Goal: Task Accomplishment & Management: Manage account settings

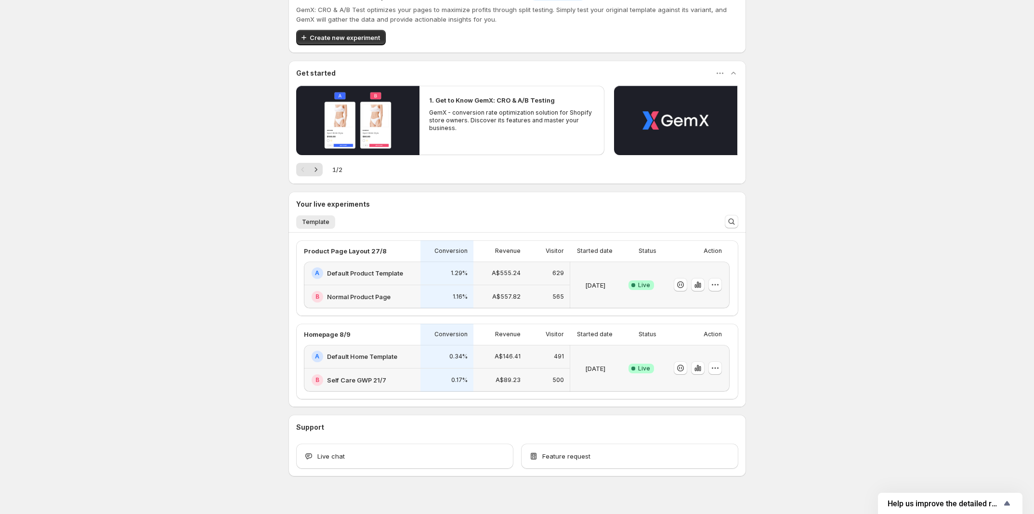
scroll to position [42, 0]
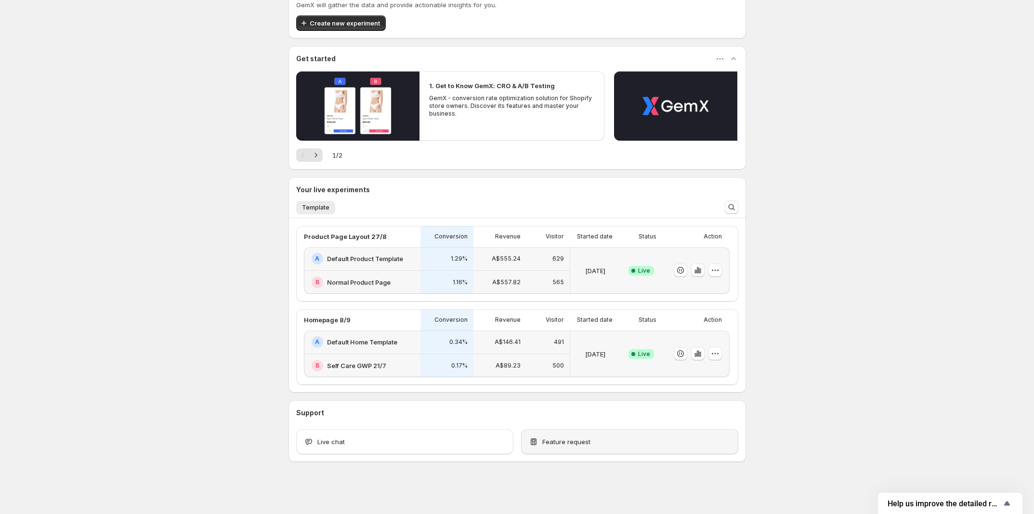
click at [577, 445] on span "Feature request" at bounding box center [566, 442] width 48 height 10
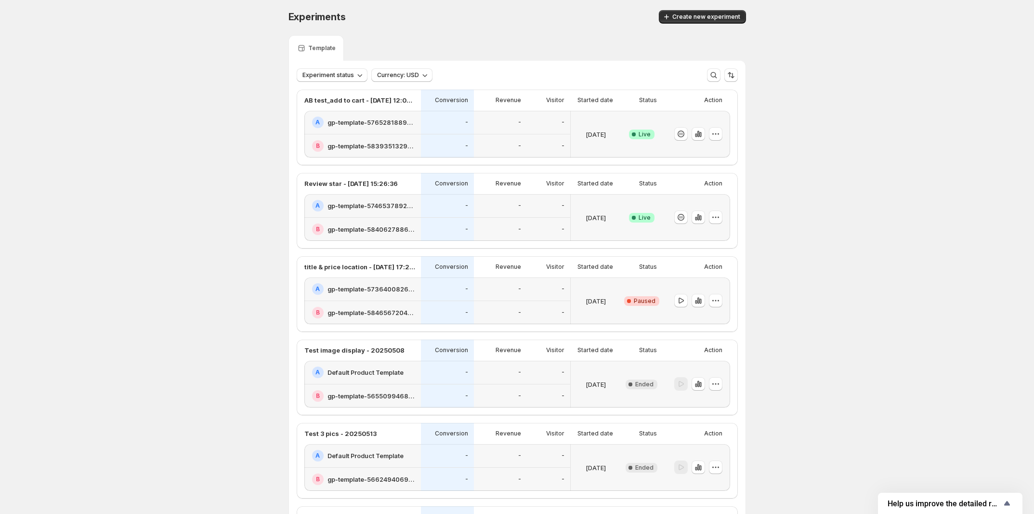
scroll to position [60, 0]
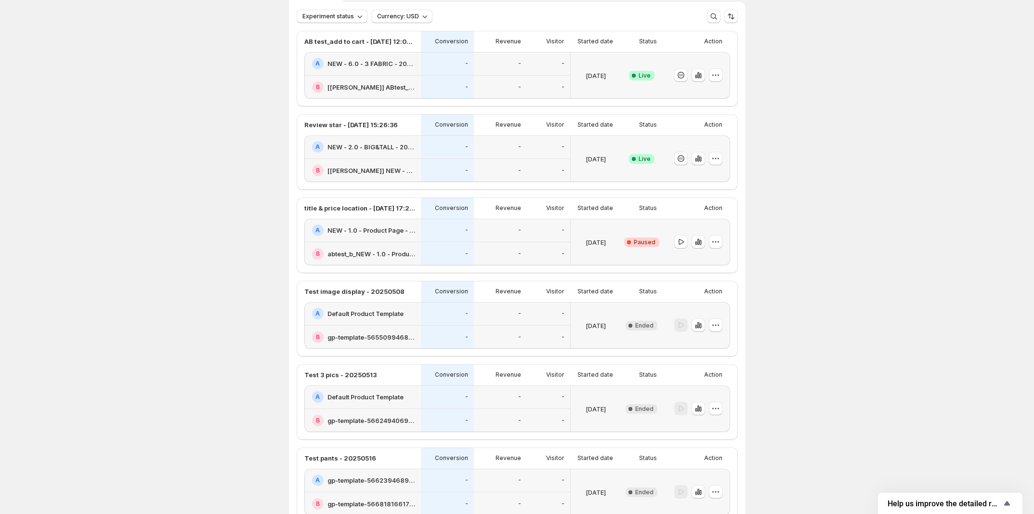
click at [542, 236] on div "-" at bounding box center [549, 230] width 32 height 12
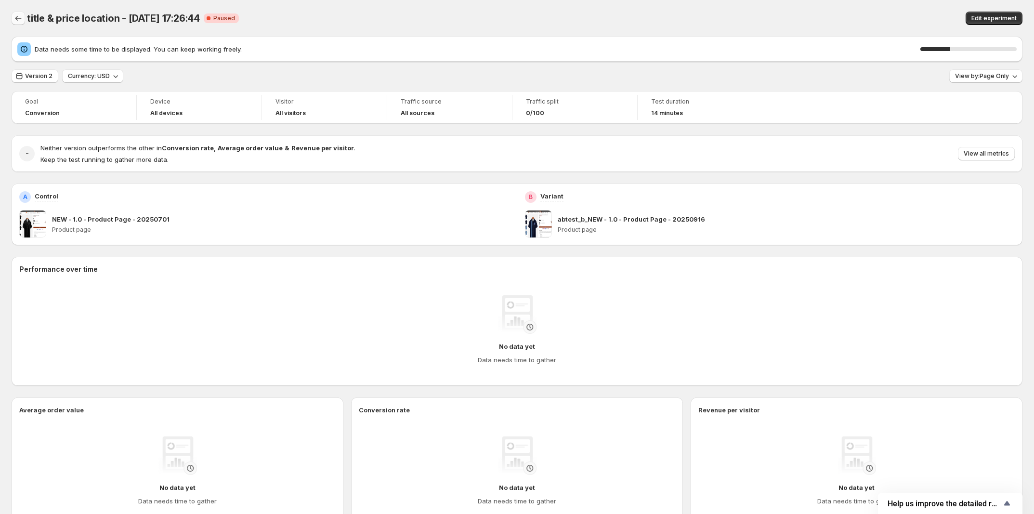
click at [18, 16] on icon "Back" at bounding box center [18, 18] width 10 height 10
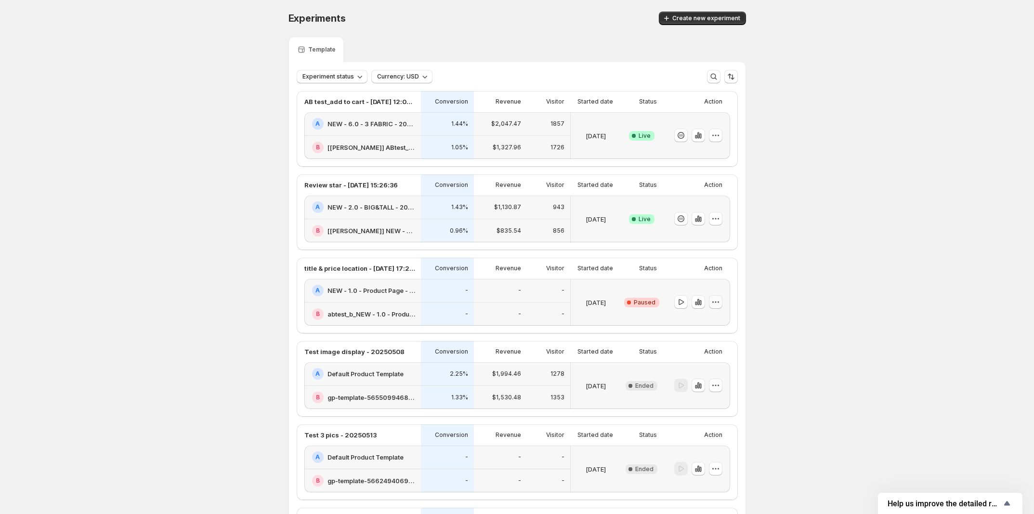
click at [720, 307] on icon "button" at bounding box center [716, 302] width 10 height 10
click at [527, 302] on div "-" at bounding box center [500, 291] width 53 height 24
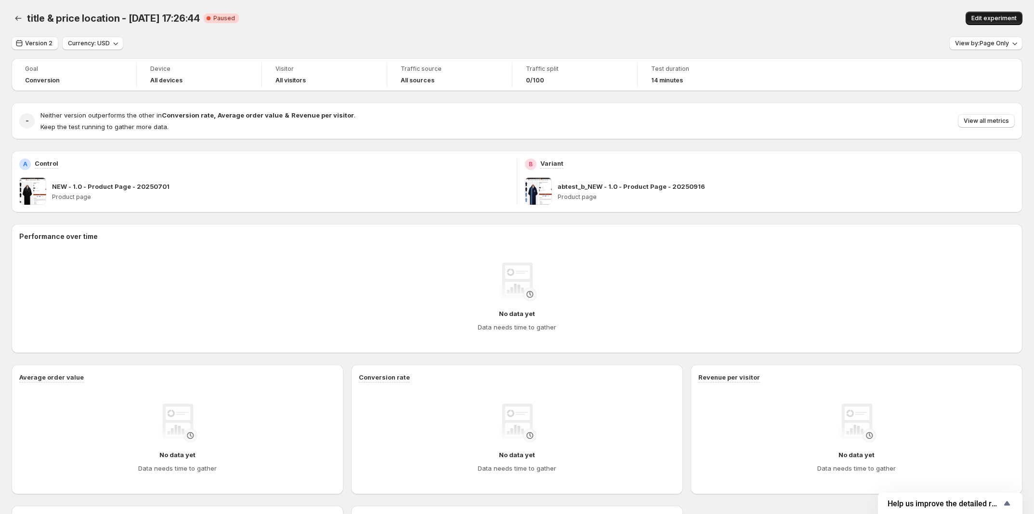
click at [984, 14] on span "Edit experiment" at bounding box center [993, 18] width 45 height 8
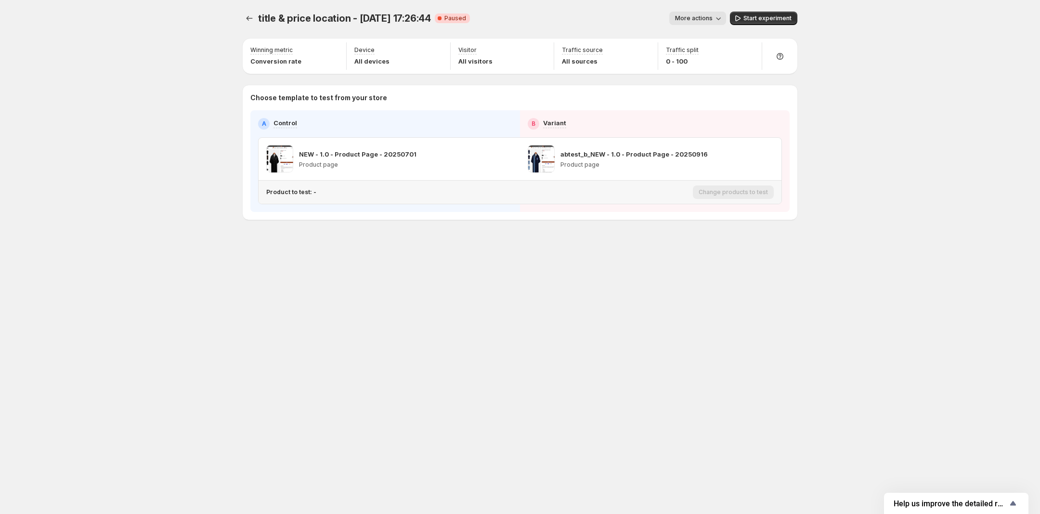
click at [301, 192] on p "Product to test: -" at bounding box center [291, 192] width 50 height 8
click at [322, 195] on div "Product to test: -" at bounding box center [477, 192] width 423 height 8
click at [506, 158] on icon "button" at bounding box center [506, 159] width 10 height 10
click at [503, 154] on icon "button" at bounding box center [506, 159] width 10 height 10
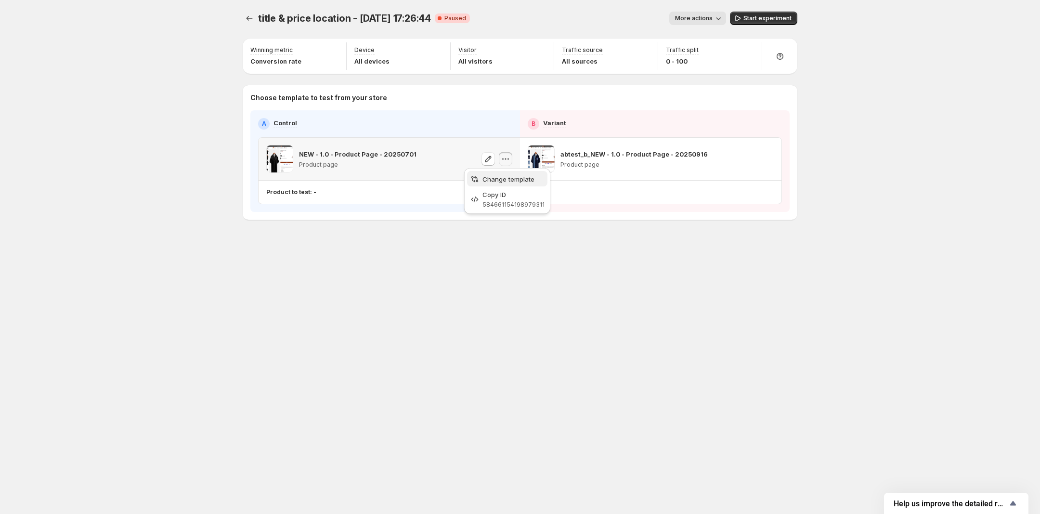
click at [508, 175] on span "Change template" at bounding box center [508, 179] width 52 height 8
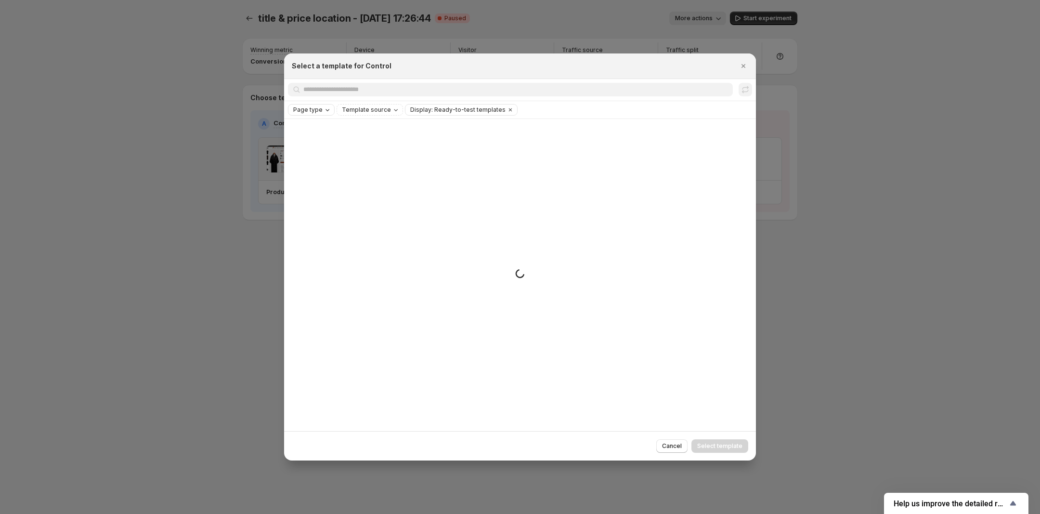
click at [316, 109] on span "Page type" at bounding box center [307, 110] width 29 height 8
click at [315, 110] on span "Page type" at bounding box center [307, 110] width 29 height 8
click at [377, 106] on span "Template source" at bounding box center [366, 110] width 49 height 8
click at [300, 108] on span "Page type" at bounding box center [307, 110] width 29 height 8
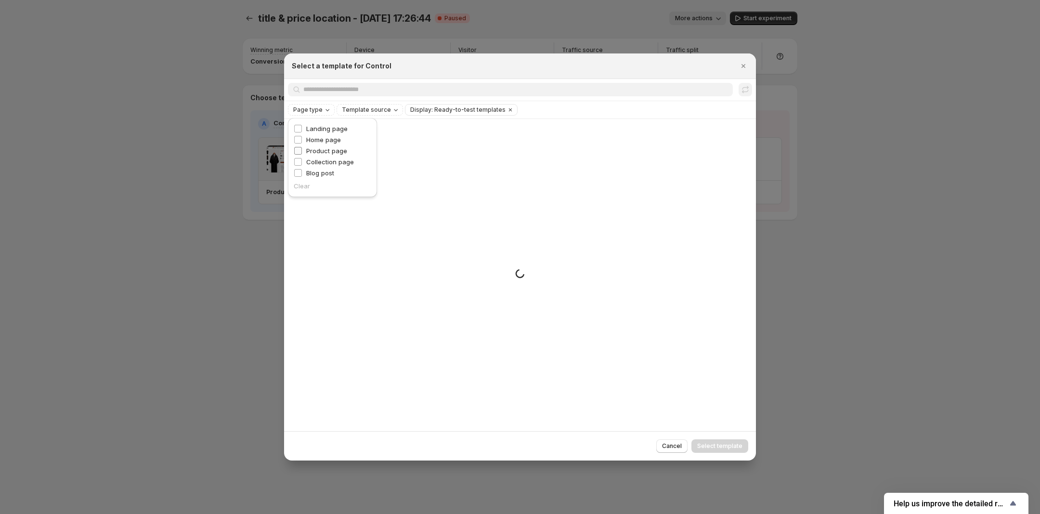
click at [335, 154] on span "Product page" at bounding box center [326, 151] width 41 height 8
click at [415, 108] on span "Template source" at bounding box center [408, 110] width 49 height 8
click at [417, 139] on span "GemPages" at bounding box center [410, 140] width 33 height 8
click at [647, 116] on div "Page type: Product page Template source: GemPages Display: Ready-to-test templa…" at bounding box center [520, 109] width 472 height 17
click at [586, 110] on icon "Clear" at bounding box center [587, 109] width 3 height 3
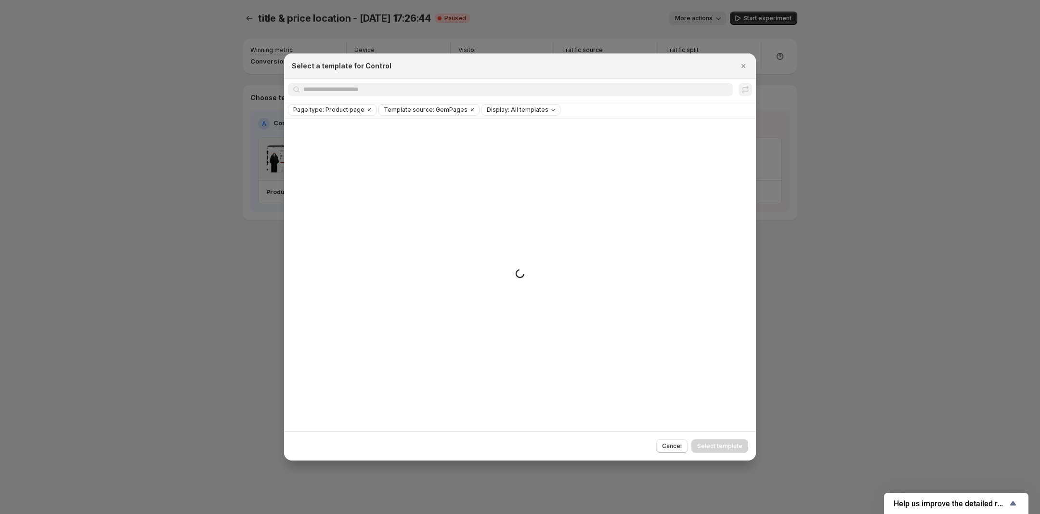
click at [687, 118] on div "Page type: Product page Template source: GemPages Display: All templates Clear …" at bounding box center [520, 109] width 472 height 17
click at [673, 447] on span "Cancel" at bounding box center [672, 446] width 20 height 8
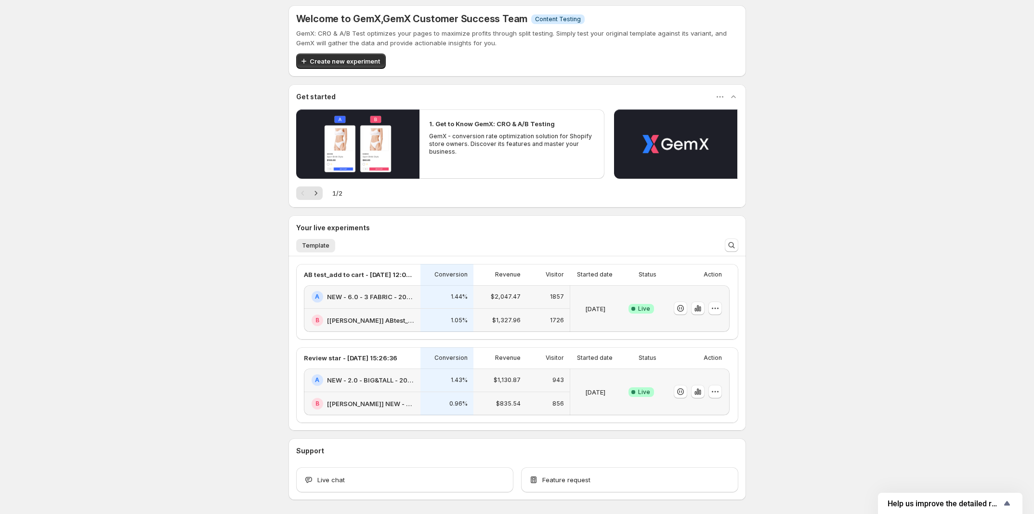
scroll to position [104, 0]
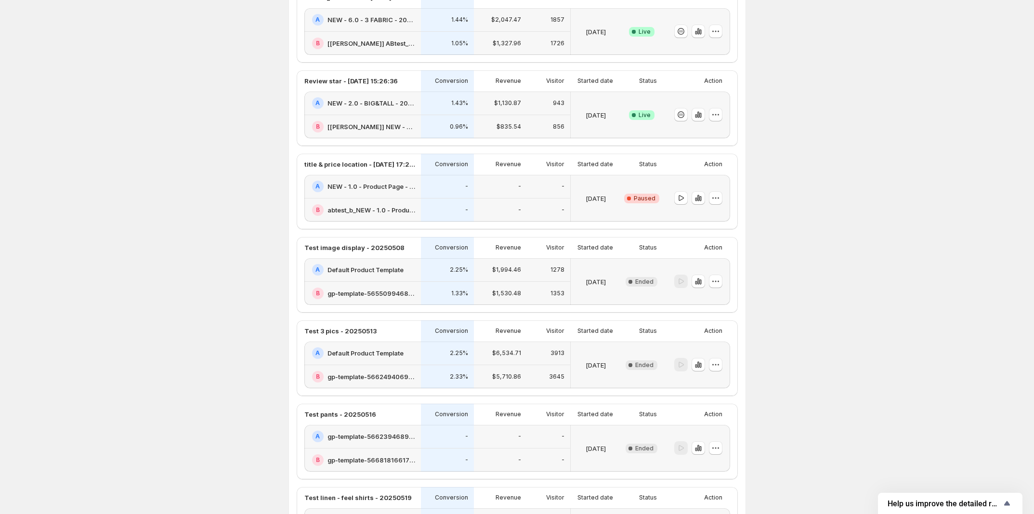
click at [373, 191] on h2 "NEW - 1.0 - Product Page - 20250701" at bounding box center [371, 187] width 88 height 10
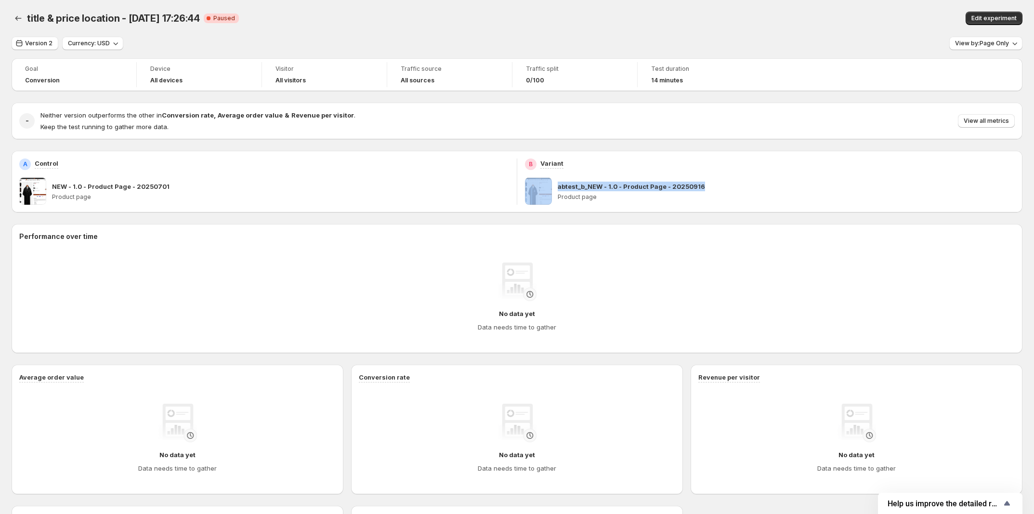
drag, startPoint x: 783, startPoint y: 172, endPoint x: 709, endPoint y: 189, distance: 76.0
click at [709, 189] on div "B Variant abtest_b_NEW - 1.0 - Product Page - 20250916 Product page" at bounding box center [770, 181] width 490 height 46
click at [530, 194] on span at bounding box center [538, 191] width 27 height 27
click at [514, 212] on div "A Control NEW - 1.0 - Product Page - 20250701 Product page" at bounding box center [264, 182] width 505 height 62
click at [17, 17] on icon "Back" at bounding box center [18, 18] width 10 height 10
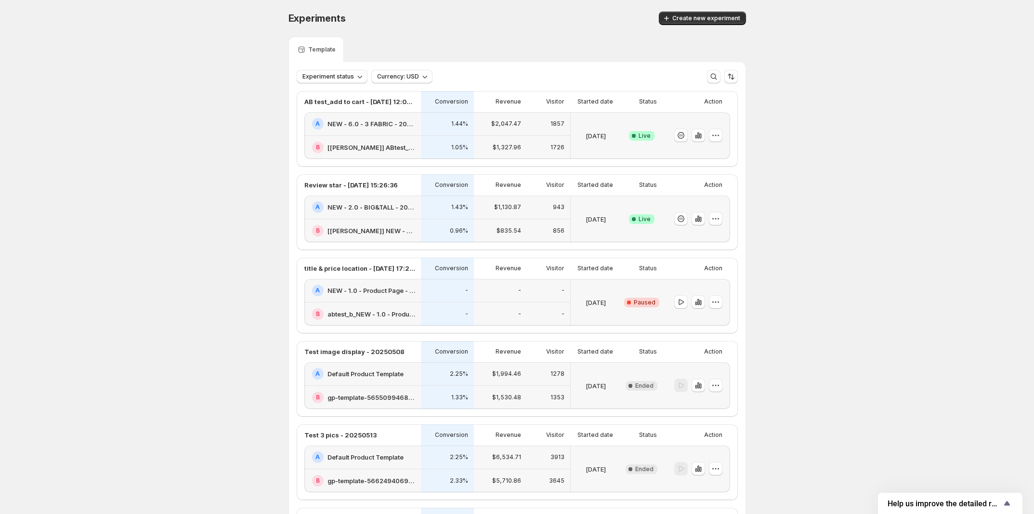
click at [380, 296] on div "A NEW - 1.0 - Product Page - 20250701" at bounding box center [363, 291] width 103 height 12
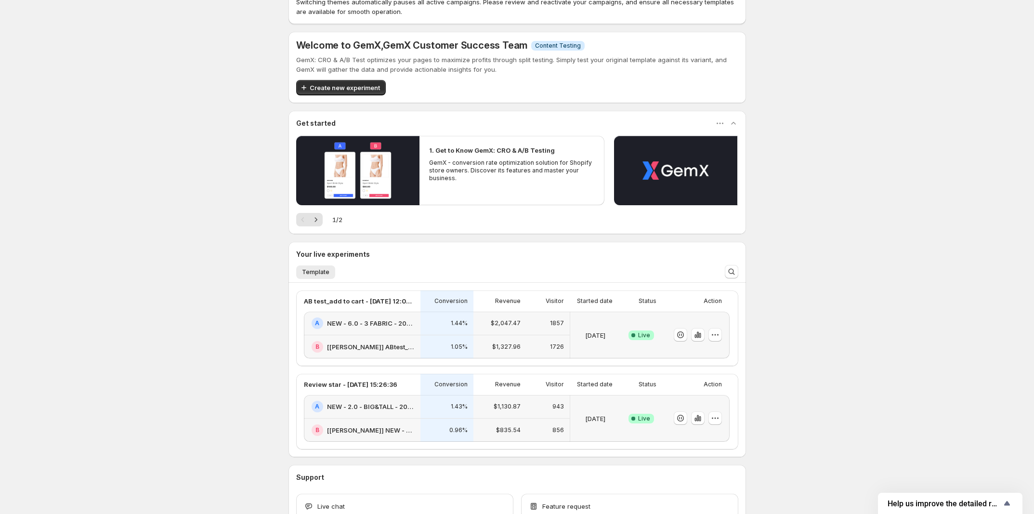
scroll to position [60, 0]
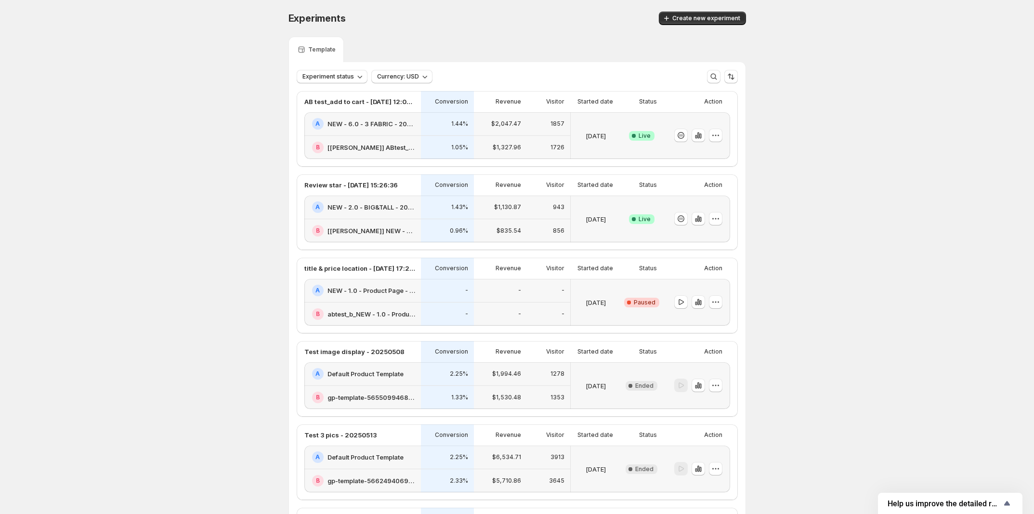
click at [533, 321] on div "-" at bounding box center [548, 314] width 43 height 24
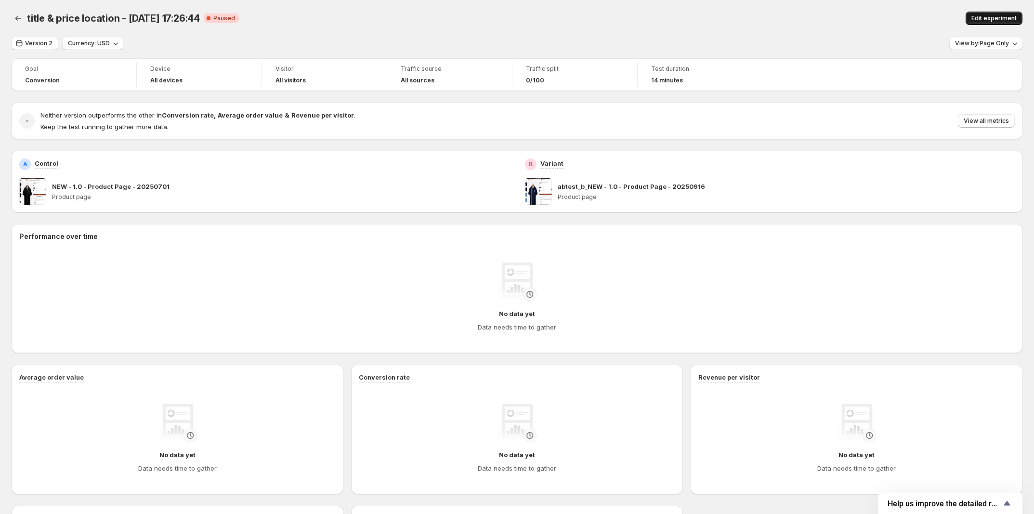
click at [981, 15] on span "Edit experiment" at bounding box center [993, 18] width 45 height 8
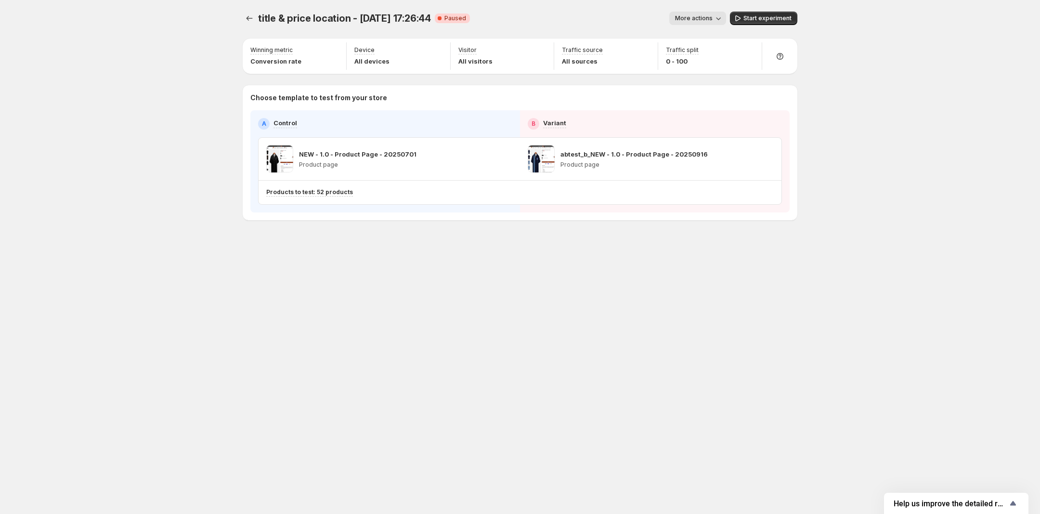
click at [687, 16] on span "More actions" at bounding box center [694, 18] width 38 height 8
click at [507, 161] on icon "button" at bounding box center [506, 159] width 10 height 10
click at [328, 190] on p "Products to test: 52 products" at bounding box center [309, 192] width 87 height 8
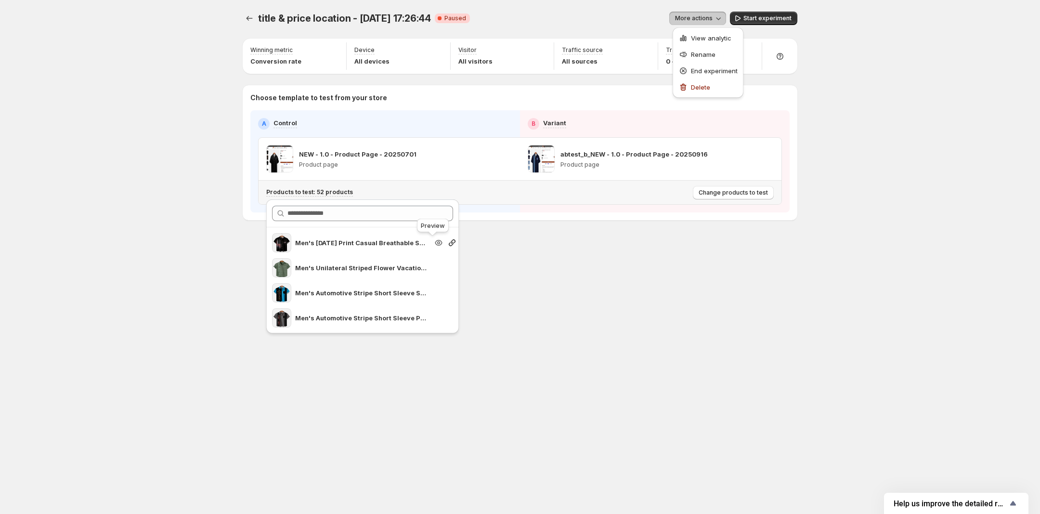
click at [434, 246] on icon "Search for and select a customer segment" at bounding box center [439, 243] width 10 height 10
click at [603, 268] on div "title & price location - Sep 16, 17:26:44. This page is ready title & price loc…" at bounding box center [520, 136] width 578 height 272
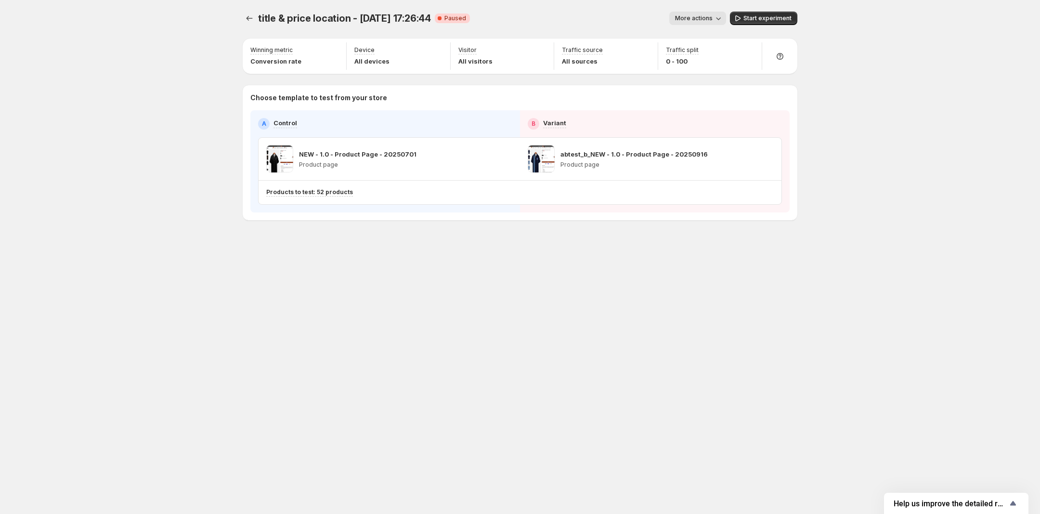
click at [696, 16] on span "More actions" at bounding box center [694, 18] width 38 height 8
click at [696, 36] on span "View analytic" at bounding box center [711, 38] width 40 height 8
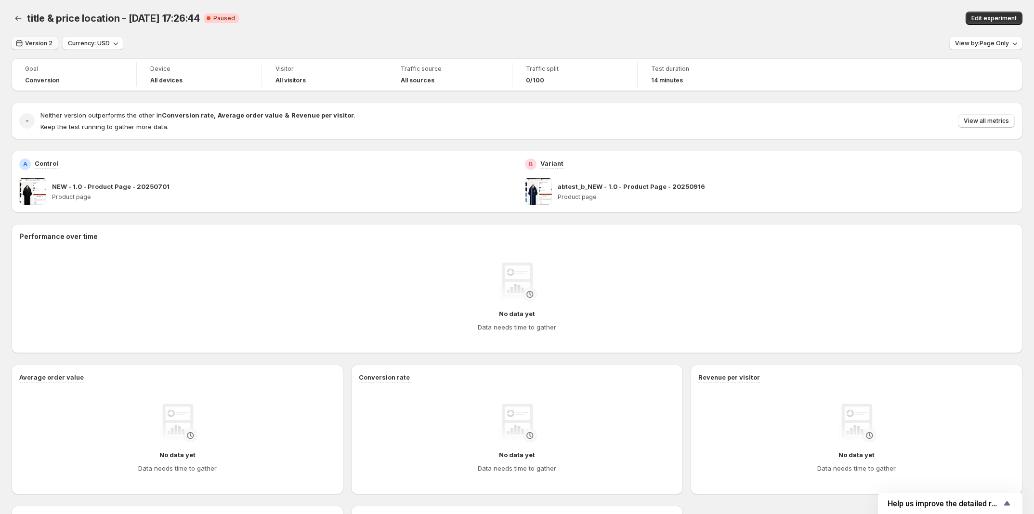
click at [42, 41] on span "Version 2" at bounding box center [38, 43] width 27 height 8
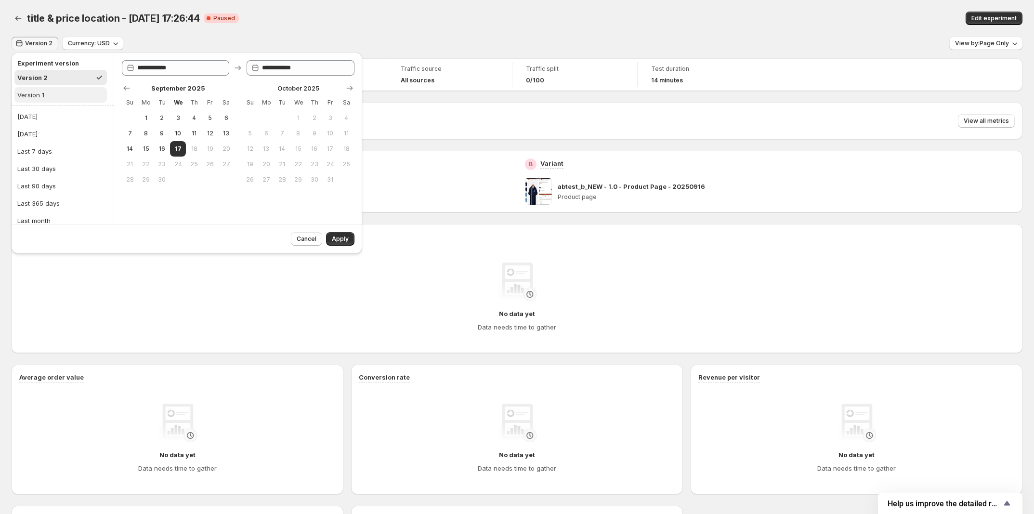
click at [47, 92] on button "Version 1" at bounding box center [60, 94] width 92 height 15
type input "**********"
click at [63, 77] on button "Version 2" at bounding box center [60, 77] width 92 height 15
type input "**********"
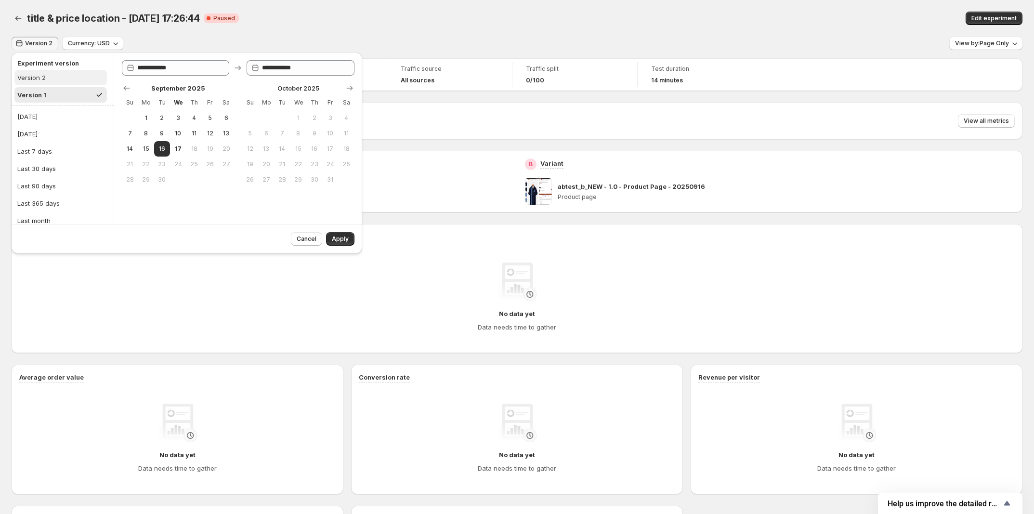
type input "**********"
click at [726, 8] on div "title & price location - Sep 16, 17:26:44. This page is ready title & price loc…" at bounding box center [517, 18] width 1011 height 37
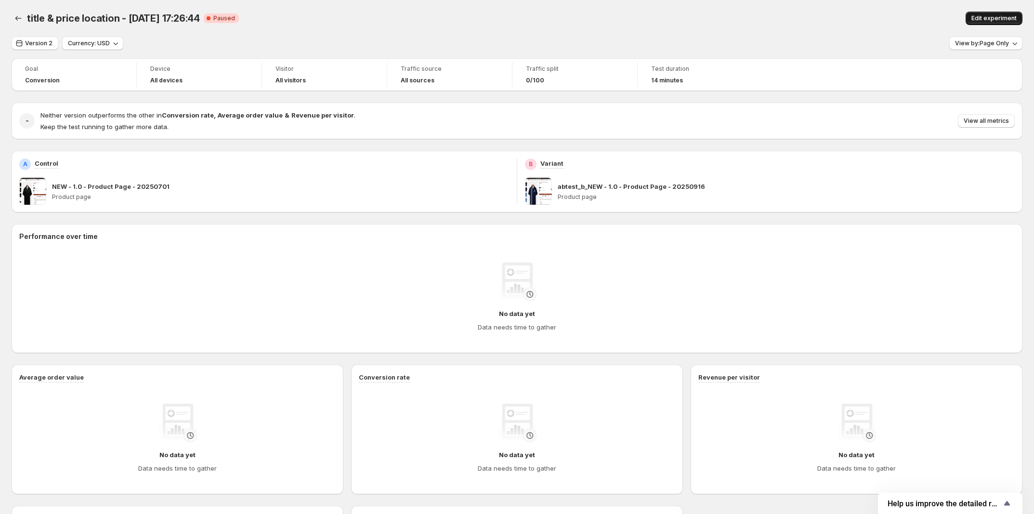
click at [1017, 12] on button "Edit experiment" at bounding box center [993, 18] width 57 height 13
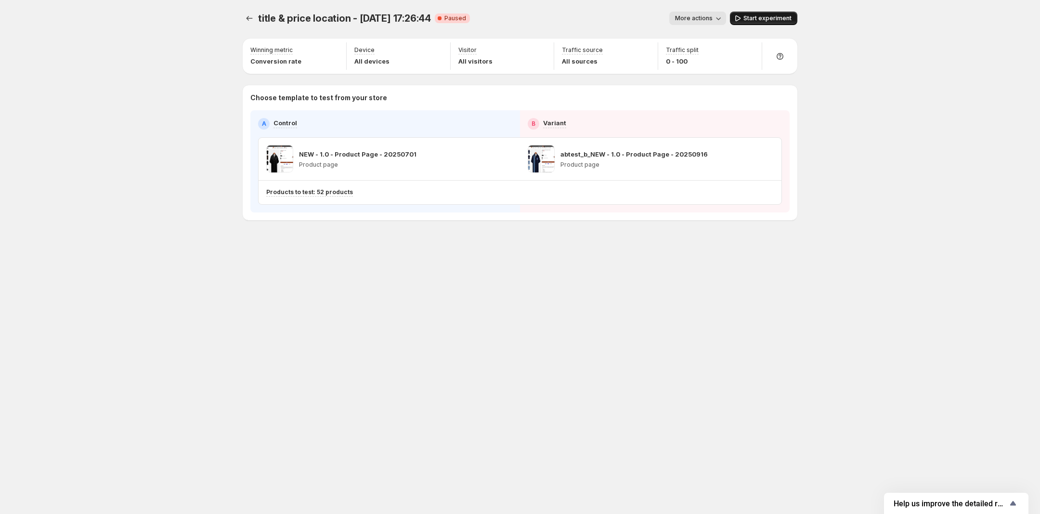
click at [761, 19] on span "Start experiment" at bounding box center [767, 18] width 48 height 8
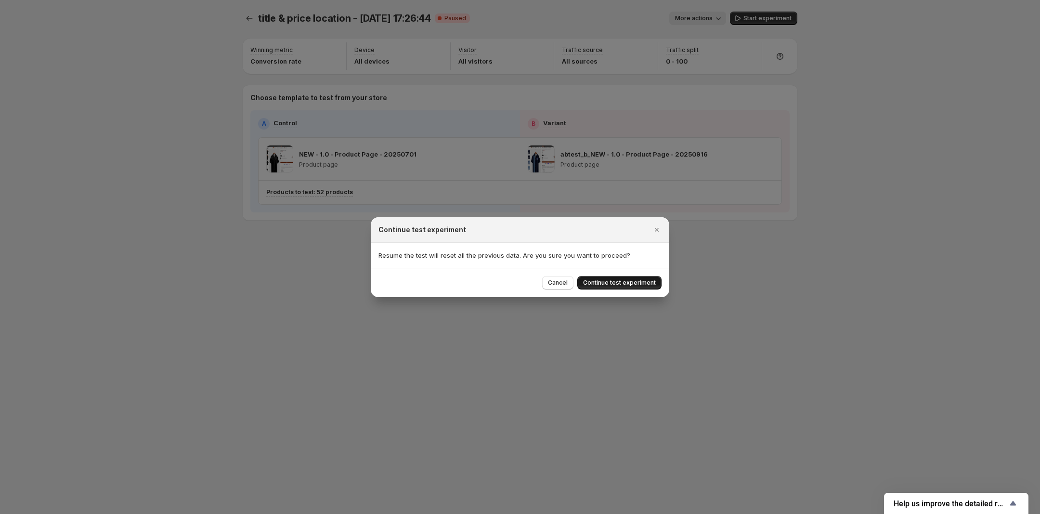
click at [638, 282] on span "Continue test experiment" at bounding box center [619, 283] width 73 height 8
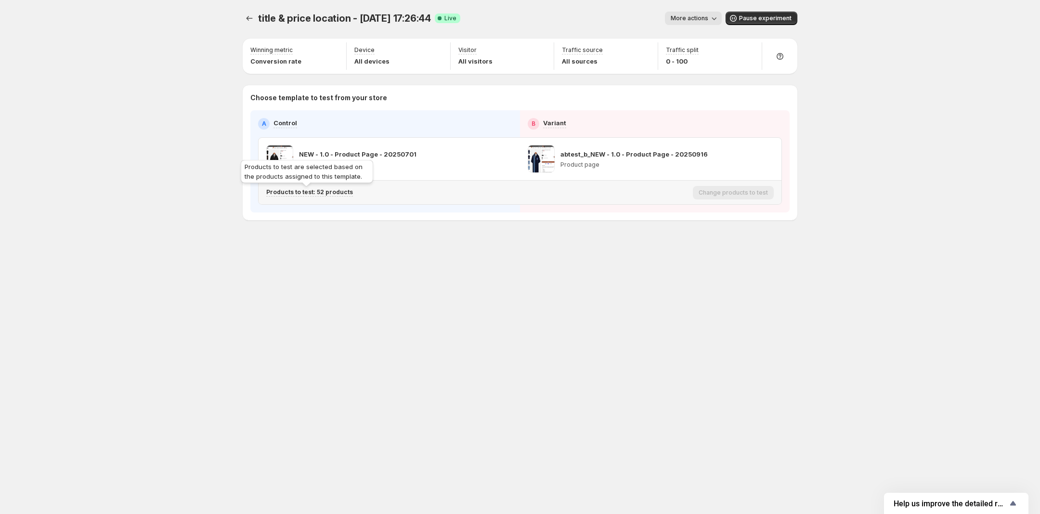
click at [340, 190] on p "Products to test: 52 products" at bounding box center [309, 192] width 87 height 8
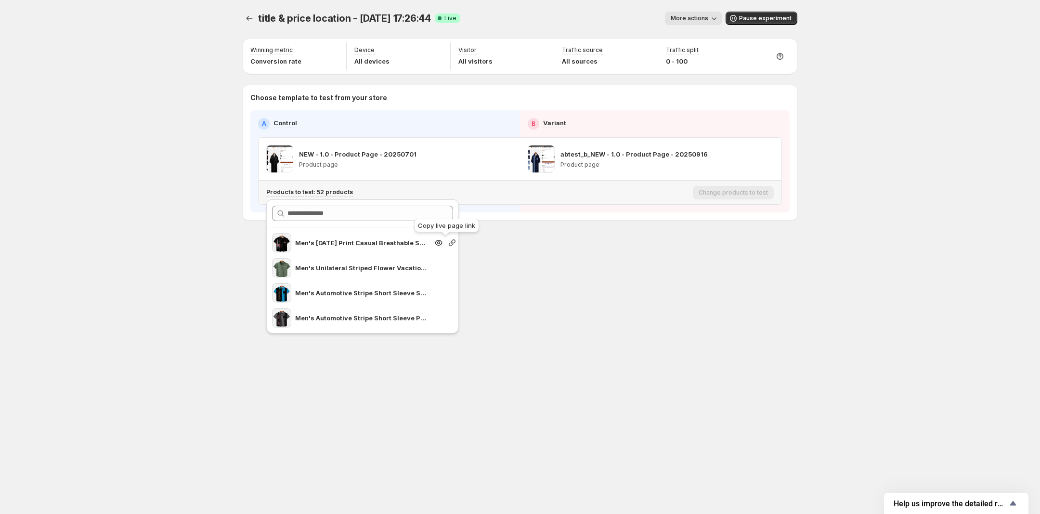
click at [449, 243] on icon "Search for and select a customer segment" at bounding box center [452, 242] width 7 height 7
